Goal: Entertainment & Leisure: Consume media (video, audio)

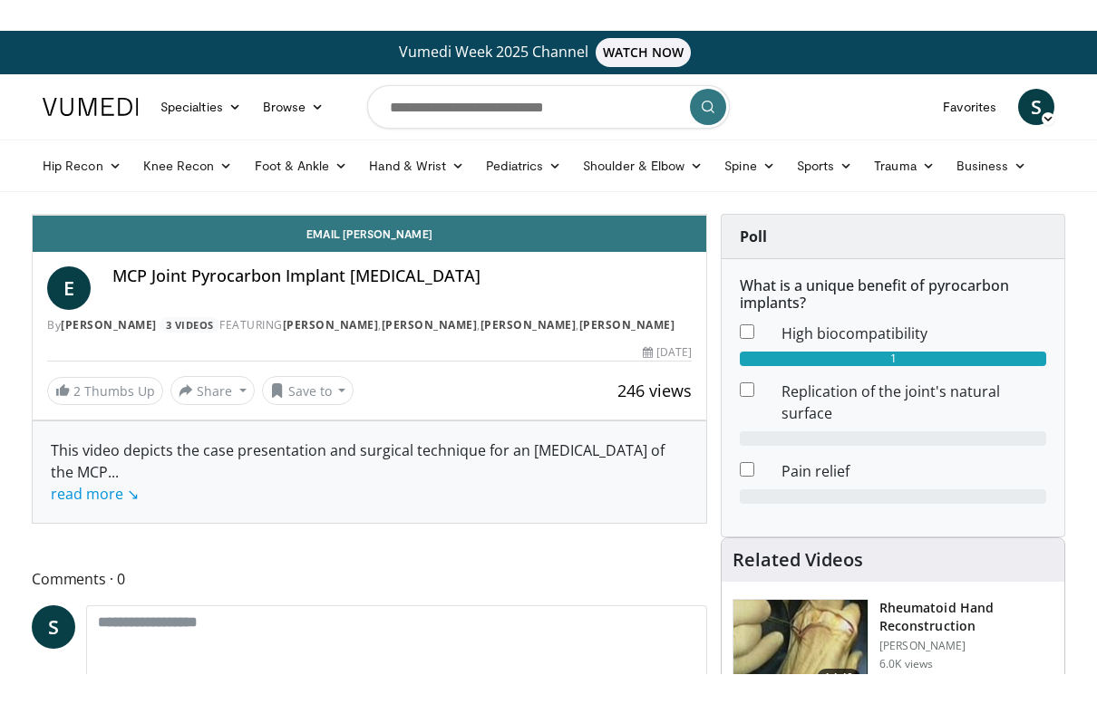
scroll to position [22, 0]
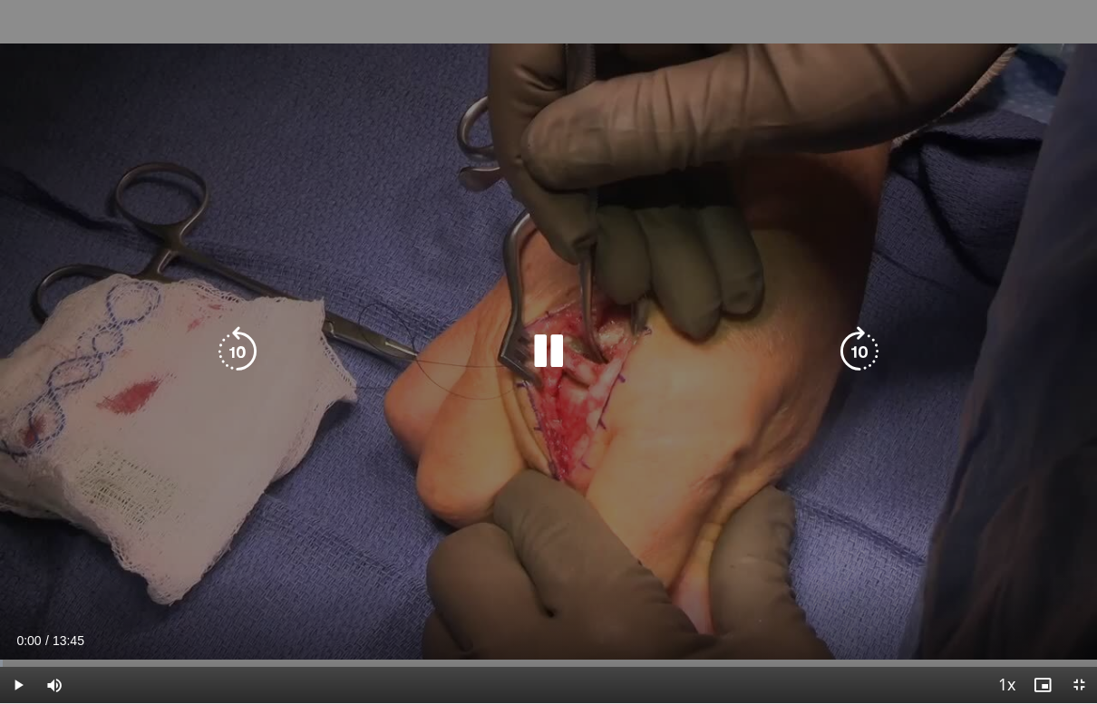
click at [908, 478] on div "10 seconds Tap to unmute" at bounding box center [548, 351] width 1097 height 703
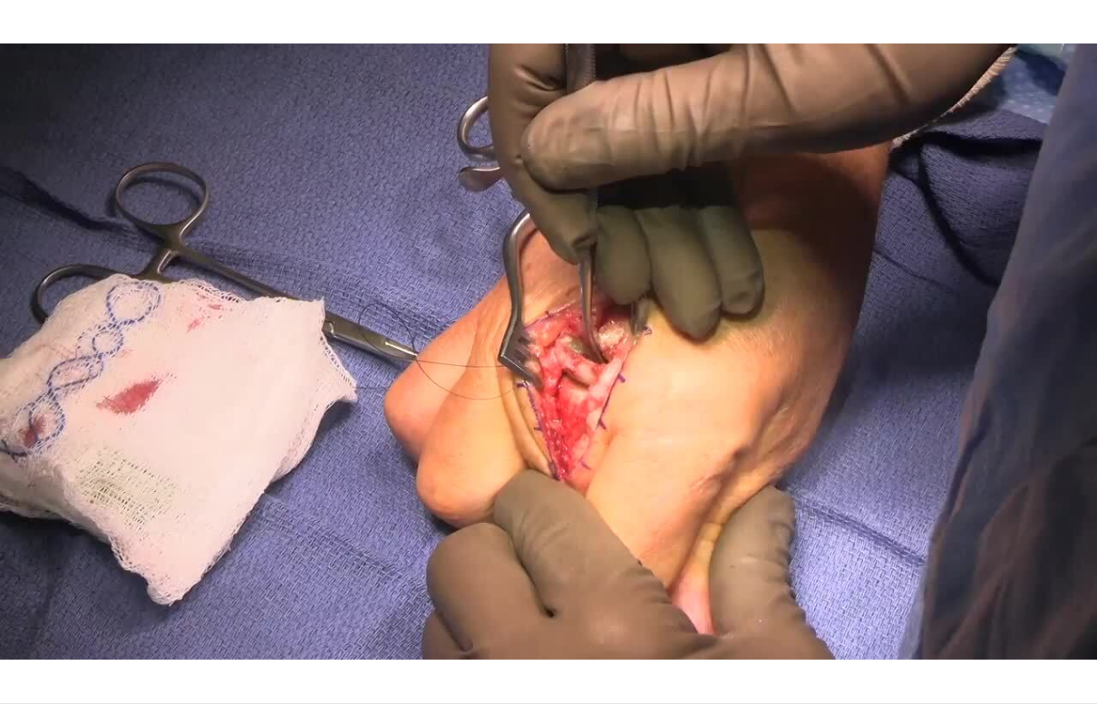
click at [746, 560] on div "10 seconds Tap to unmute" at bounding box center [548, 351] width 1097 height 703
click at [747, 382] on div "10 seconds Tap to unmute" at bounding box center [548, 351] width 1097 height 703
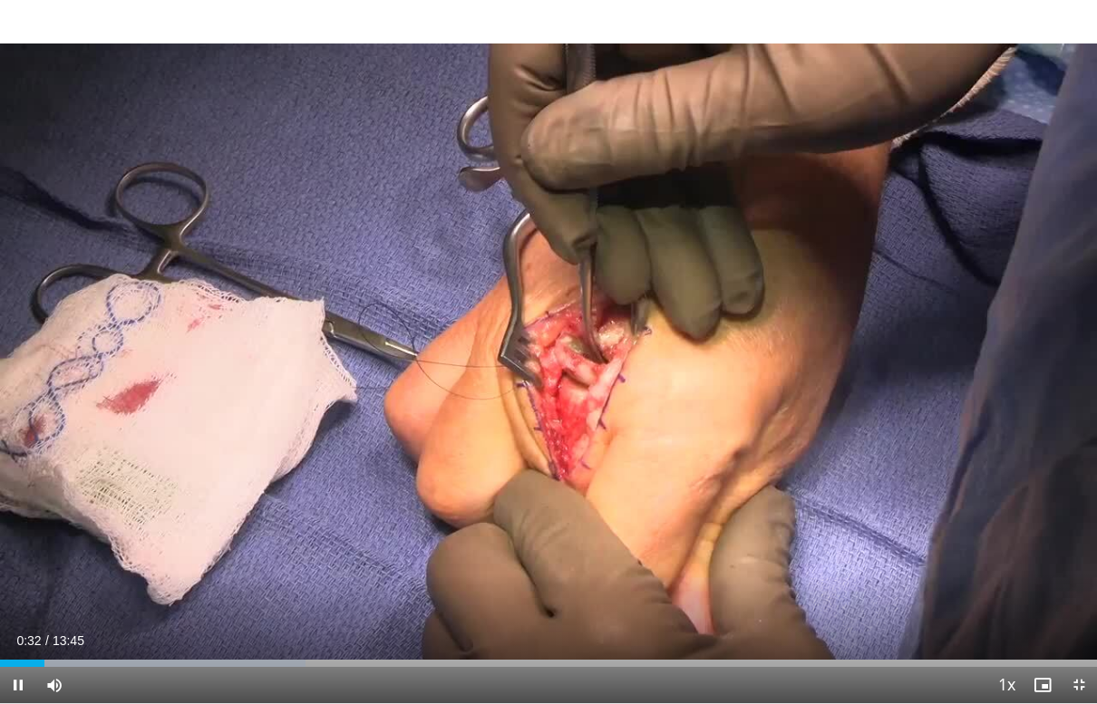
click at [791, 427] on div "10 seconds Tap to unmute" at bounding box center [548, 351] width 1097 height 703
